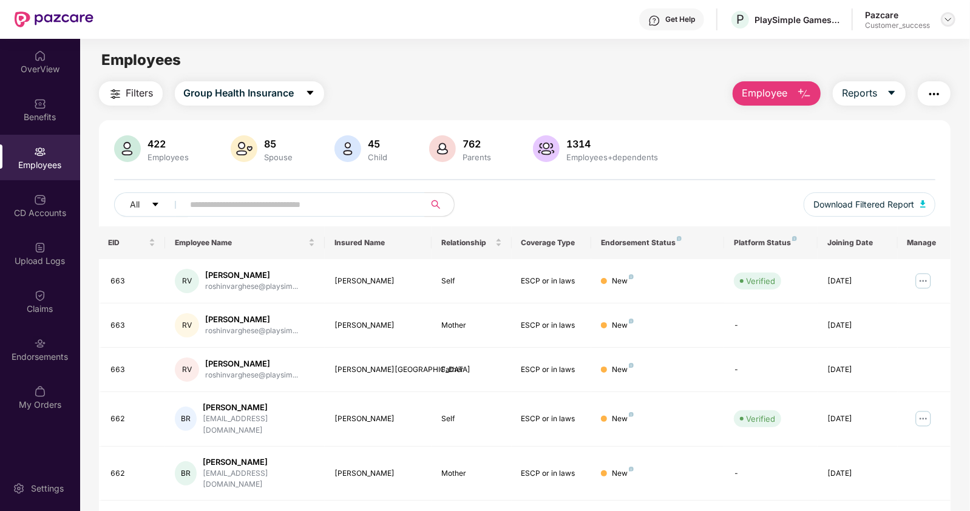
click at [947, 17] on img at bounding box center [948, 20] width 10 height 10
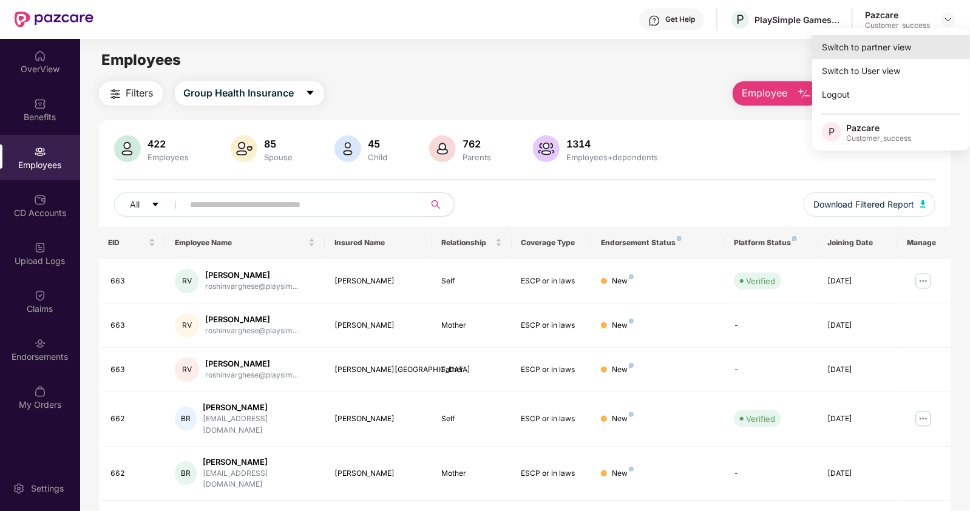
click at [863, 53] on div "Switch to partner view" at bounding box center [891, 47] width 158 height 24
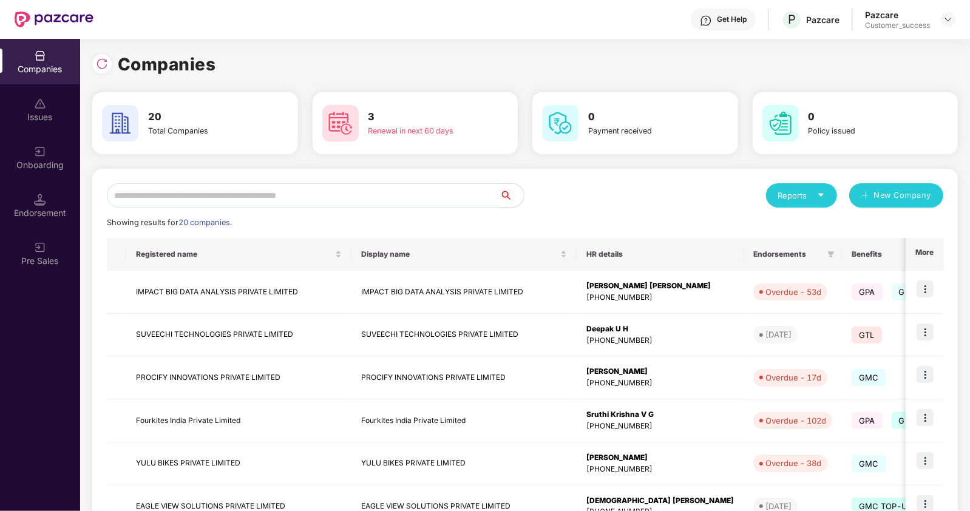
click at [360, 183] on div "Reports New Company Showing results for 20 companies. Registered name Display n…" at bounding box center [524, 463] width 865 height 589
click at [340, 192] on input "text" at bounding box center [303, 195] width 393 height 24
type input "*"
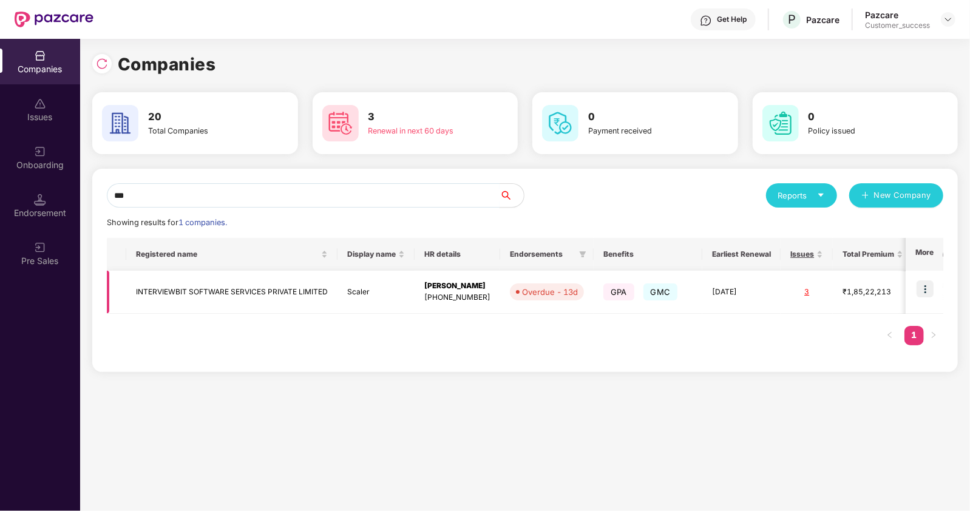
type input "***"
click at [922, 293] on img at bounding box center [924, 288] width 17 height 17
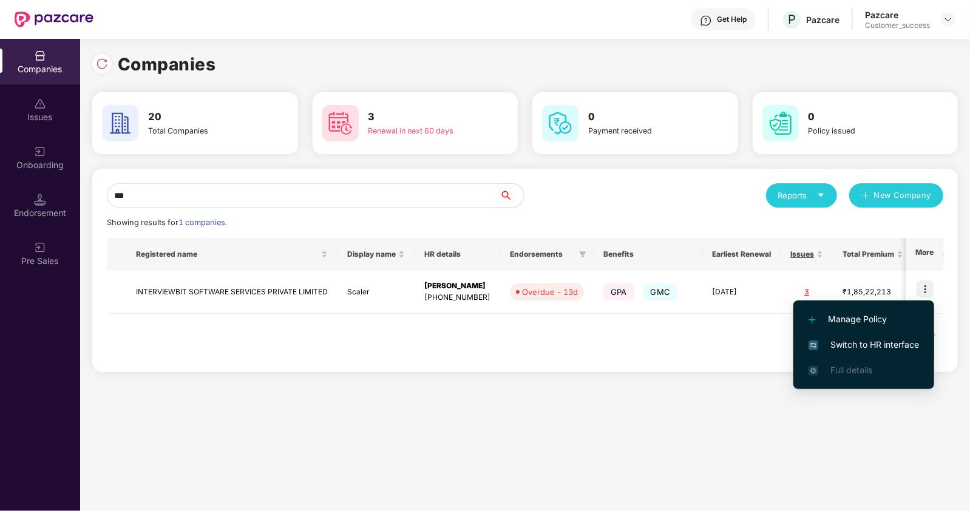
click at [836, 341] on span "Switch to HR interface" at bounding box center [863, 344] width 110 height 13
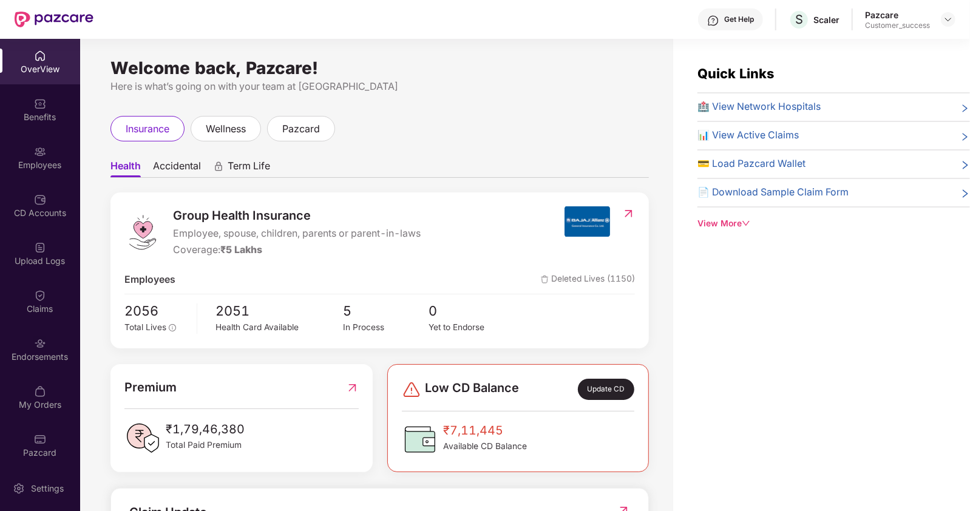
click at [49, 167] on div "Employees" at bounding box center [40, 165] width 80 height 12
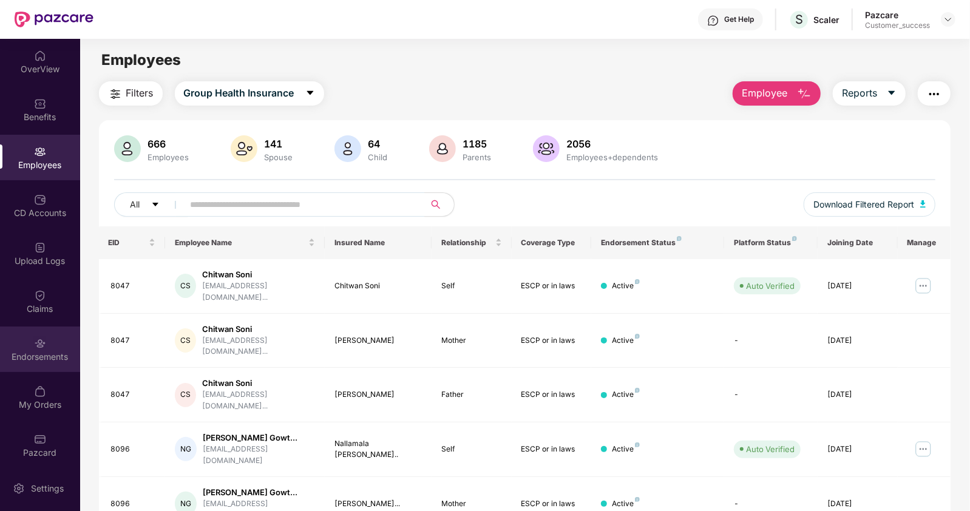
click at [41, 371] on div "Endorsements" at bounding box center [40, 350] width 80 height 46
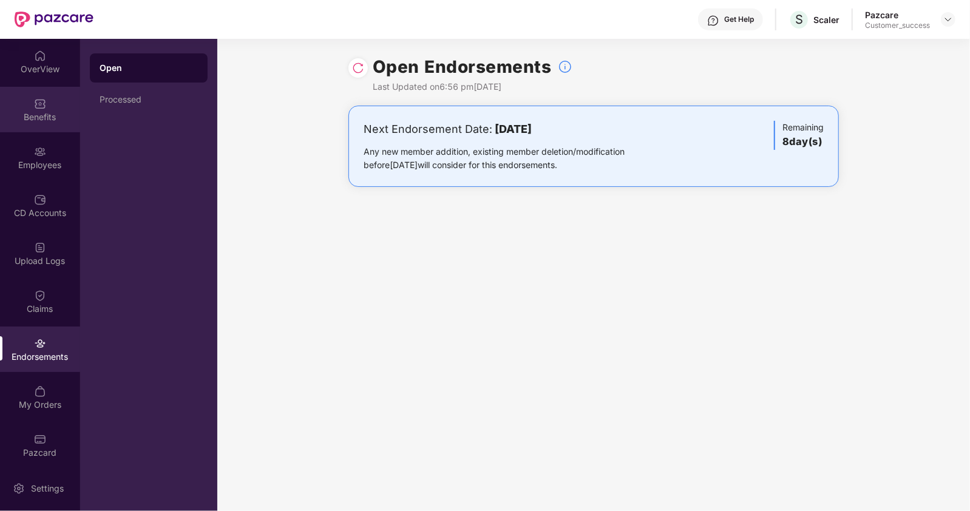
click at [52, 114] on div "Benefits" at bounding box center [40, 117] width 80 height 12
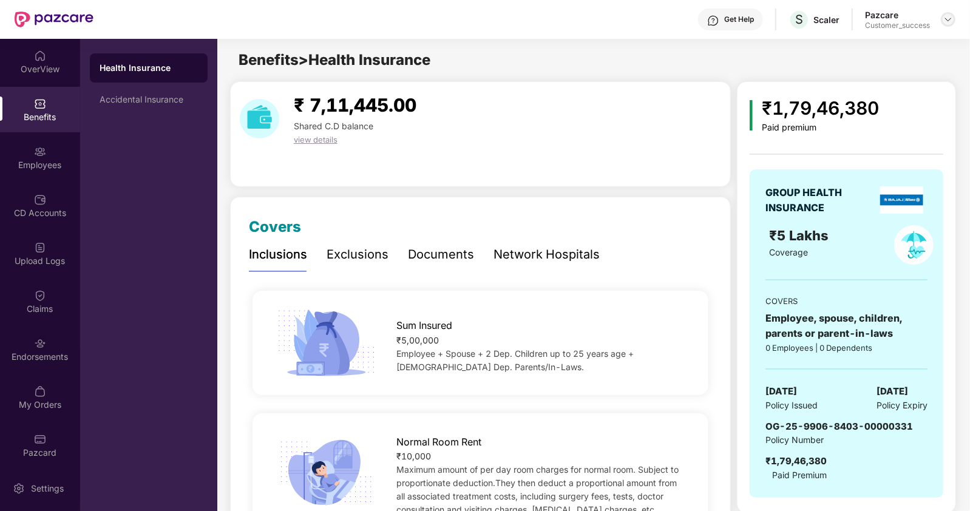
click at [946, 21] on img at bounding box center [948, 20] width 10 height 10
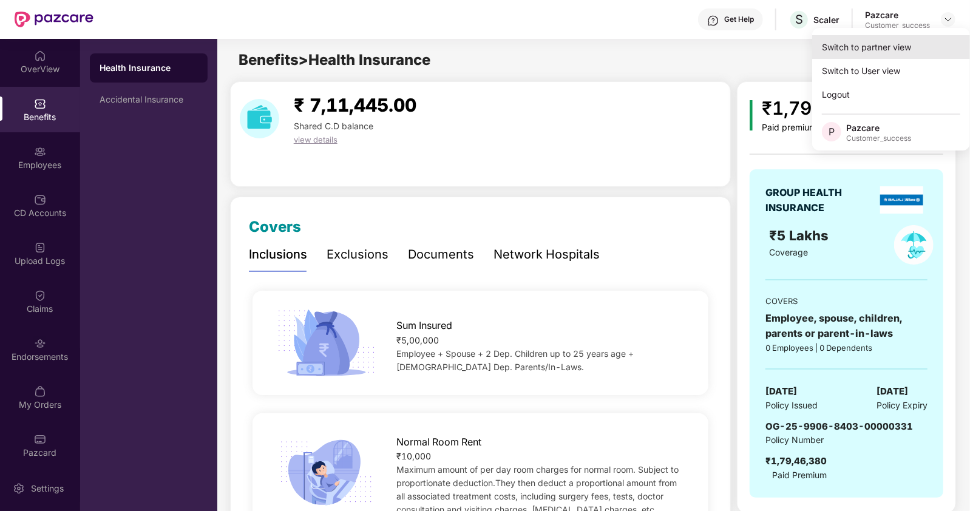
click at [877, 43] on div "Switch to partner view" at bounding box center [891, 47] width 158 height 24
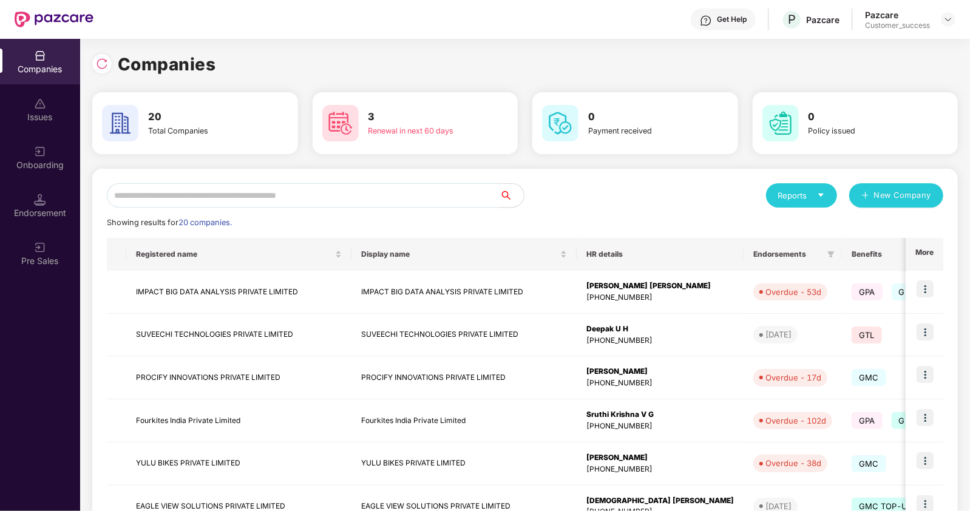
click at [155, 203] on input "text" at bounding box center [303, 195] width 393 height 24
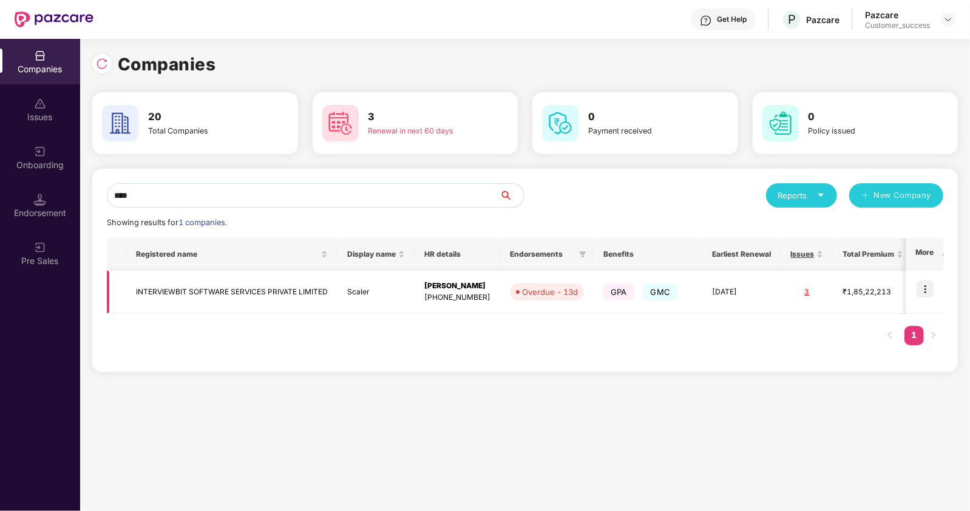
type input "****"
click at [194, 295] on td "INTERVIEWBIT SOFTWARE SERVICES PRIVATE LIMITED" at bounding box center [231, 292] width 211 height 43
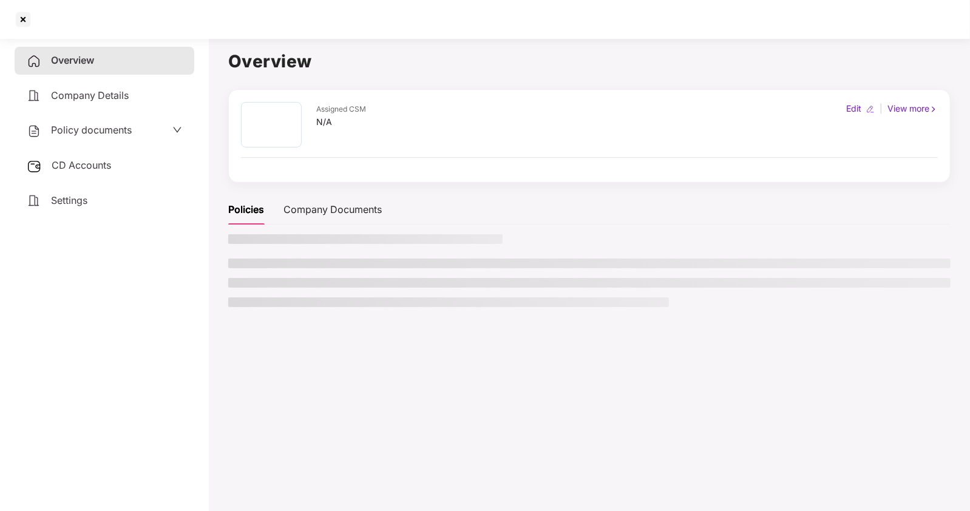
click at [194, 295] on aside "Overview Company Details Policy documents CD Accounts Settings" at bounding box center [104, 272] width 209 height 478
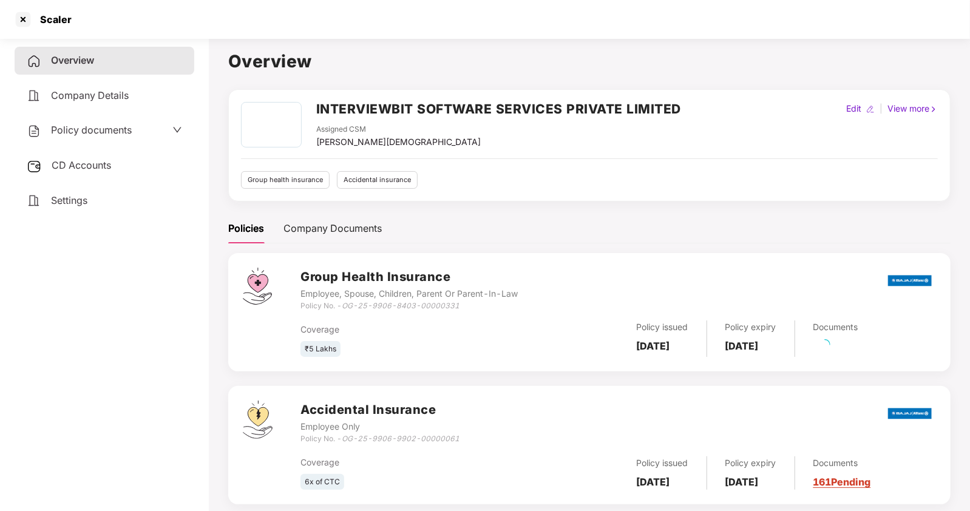
click at [110, 128] on span "Policy documents" at bounding box center [91, 130] width 81 height 12
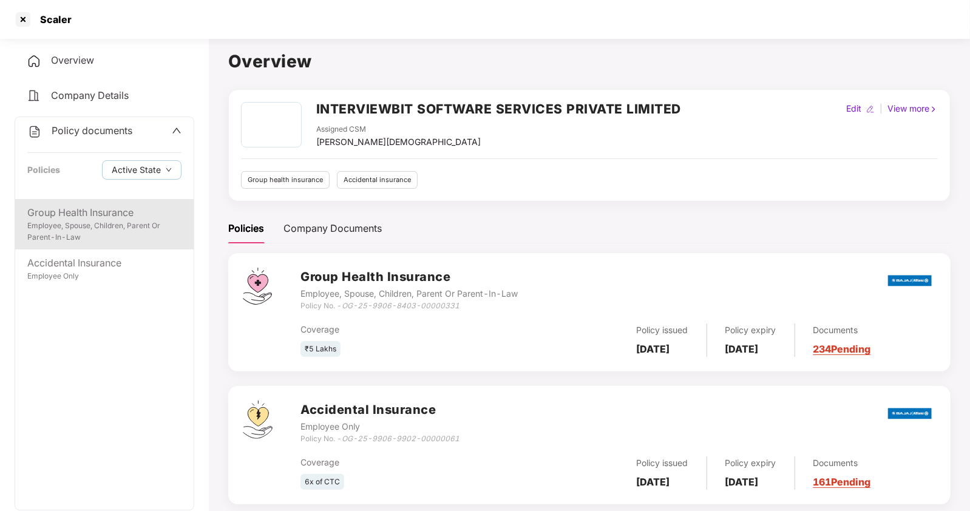
click at [86, 204] on div "Group Health Insurance Employee, Spouse, Children, Parent Or Parent-In-Law" at bounding box center [104, 224] width 178 height 50
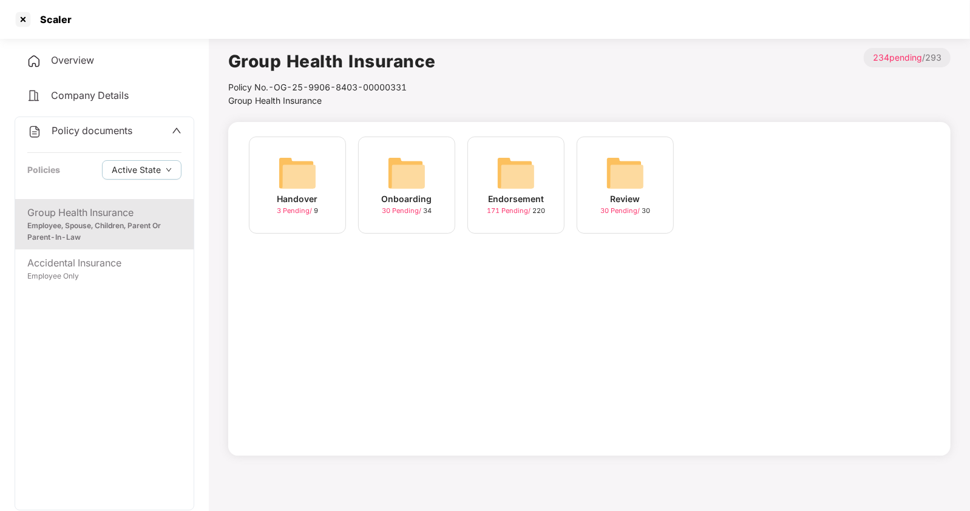
click at [405, 183] on img at bounding box center [406, 173] width 39 height 39
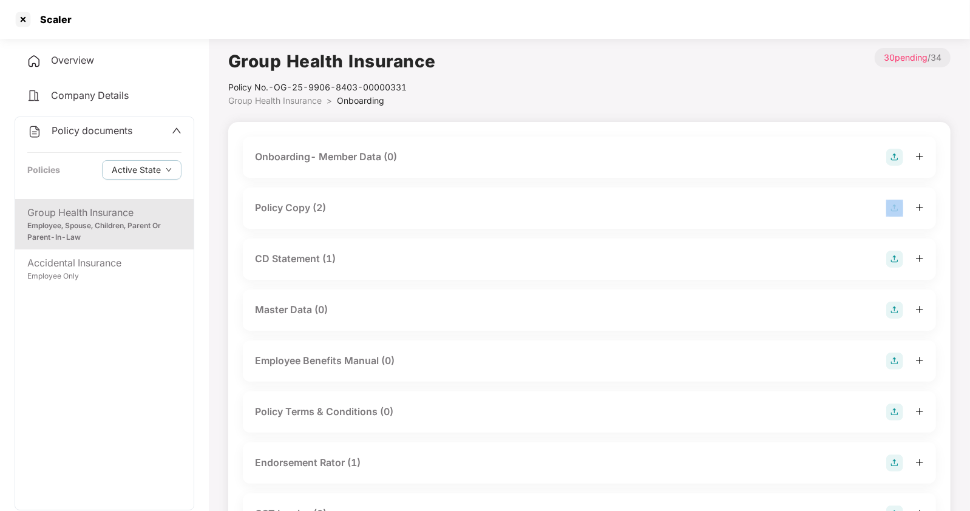
click at [294, 208] on div "Policy Copy (2)" at bounding box center [290, 207] width 71 height 15
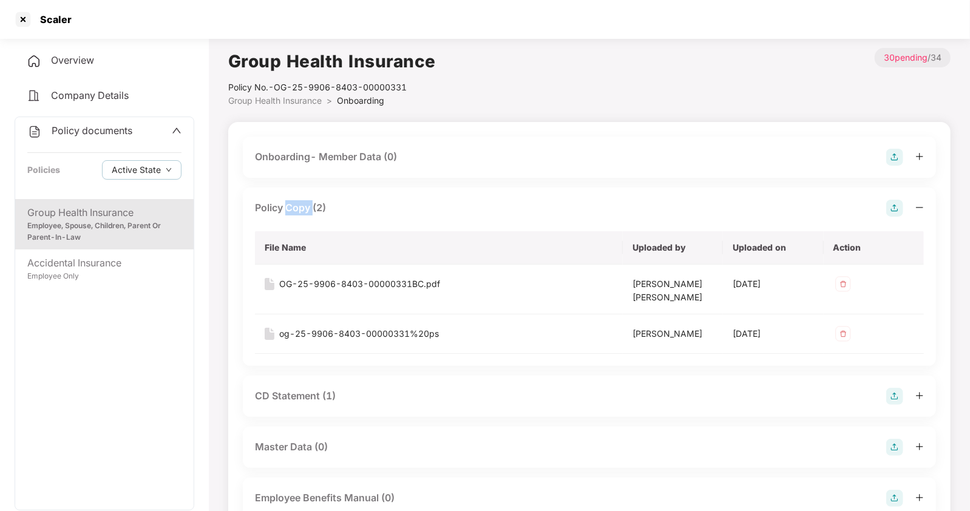
click at [294, 208] on div "Policy Copy (2)" at bounding box center [290, 207] width 71 height 15
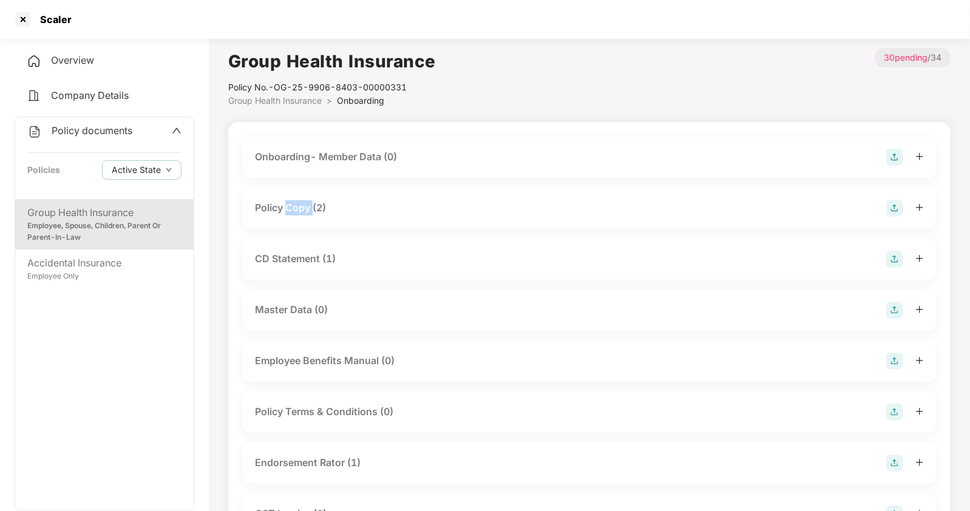
click at [301, 205] on div "Policy Copy (2)" at bounding box center [290, 207] width 71 height 15
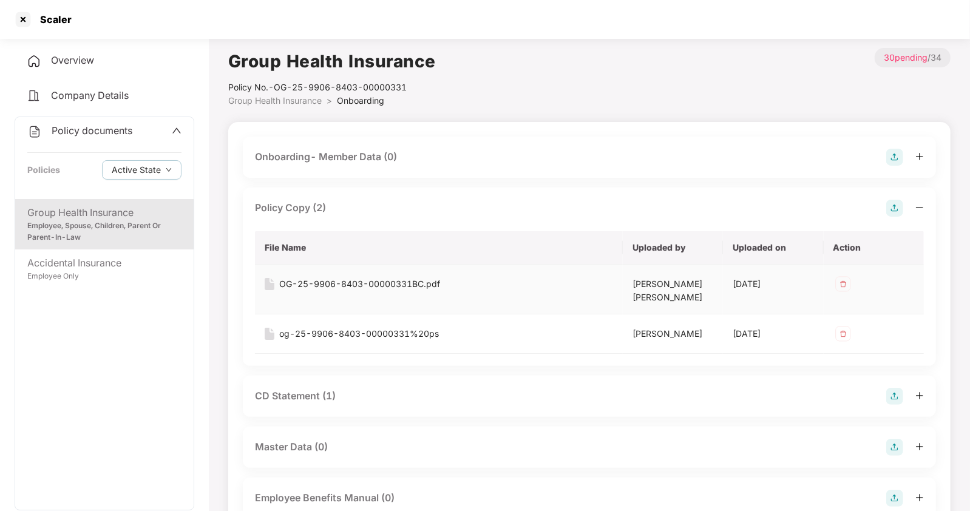
click at [294, 280] on div "OG-25-9906-8403-00000331BC.pdf" at bounding box center [359, 283] width 161 height 13
click at [21, 22] on div at bounding box center [22, 19] width 19 height 19
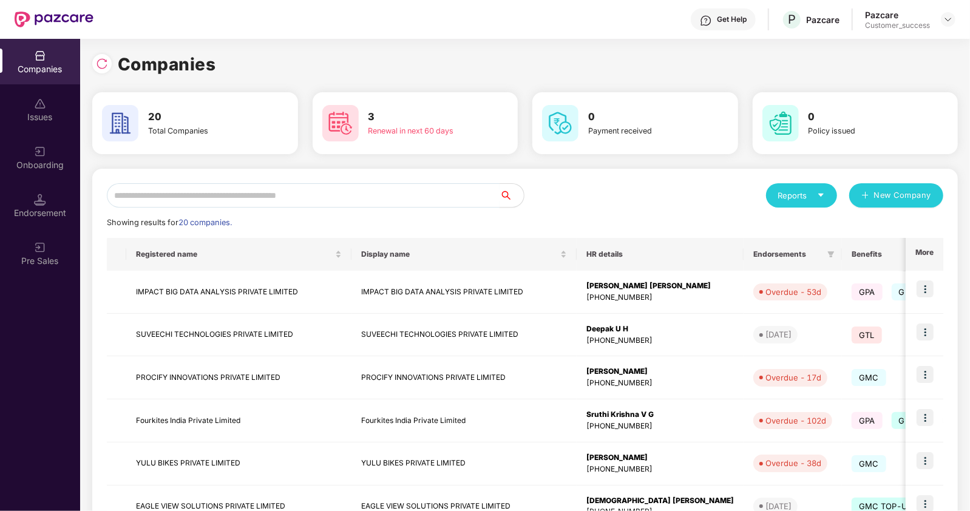
click at [194, 189] on input "text" at bounding box center [303, 195] width 393 height 24
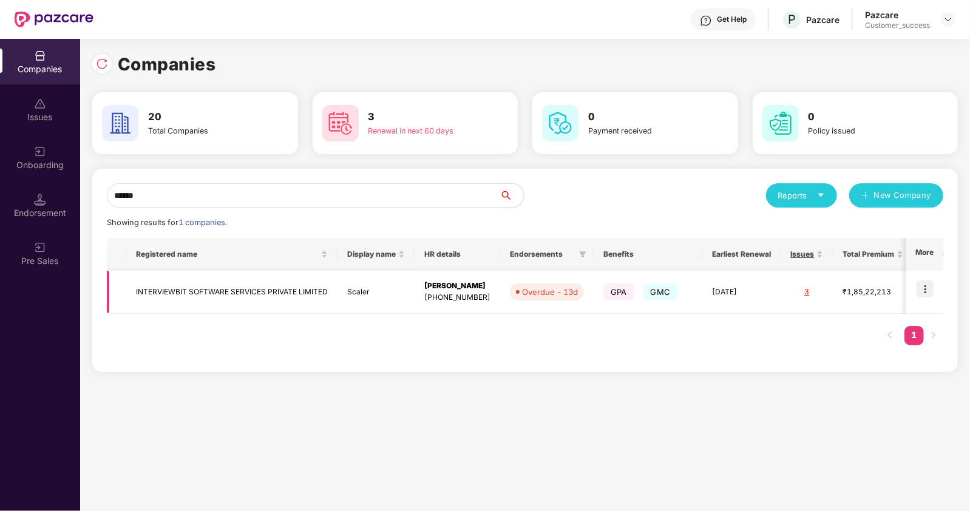
type input "******"
click at [922, 283] on img at bounding box center [924, 288] width 17 height 17
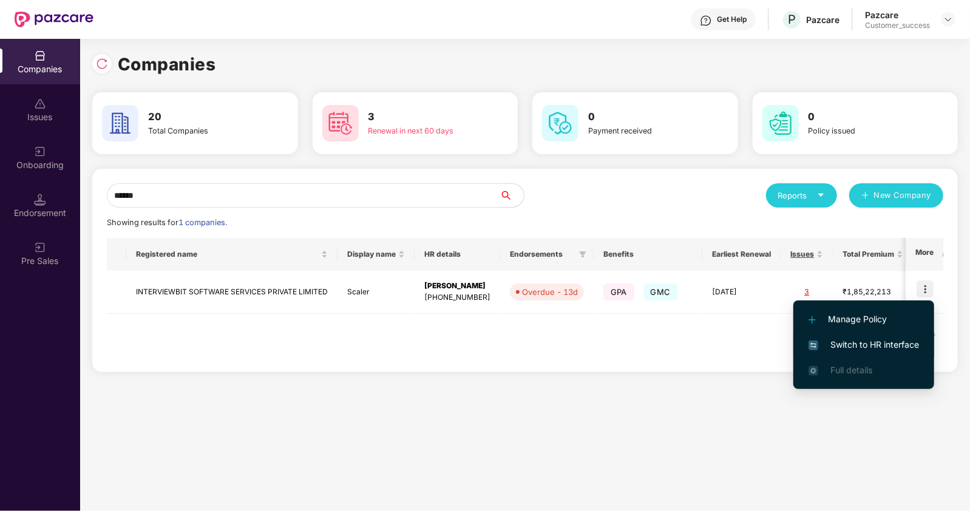
click at [841, 344] on span "Switch to HR interface" at bounding box center [863, 344] width 110 height 13
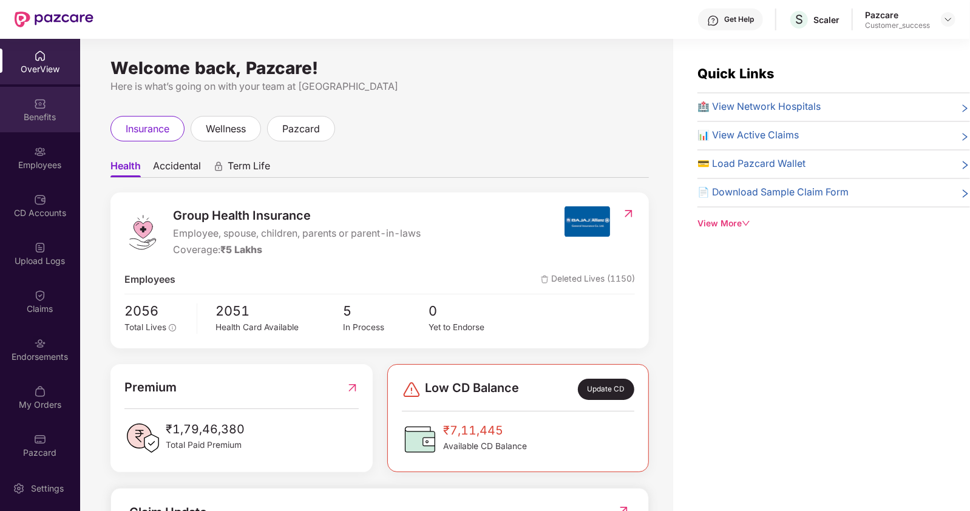
click at [46, 100] on div "Benefits" at bounding box center [40, 110] width 80 height 46
